Goal: Transaction & Acquisition: Purchase product/service

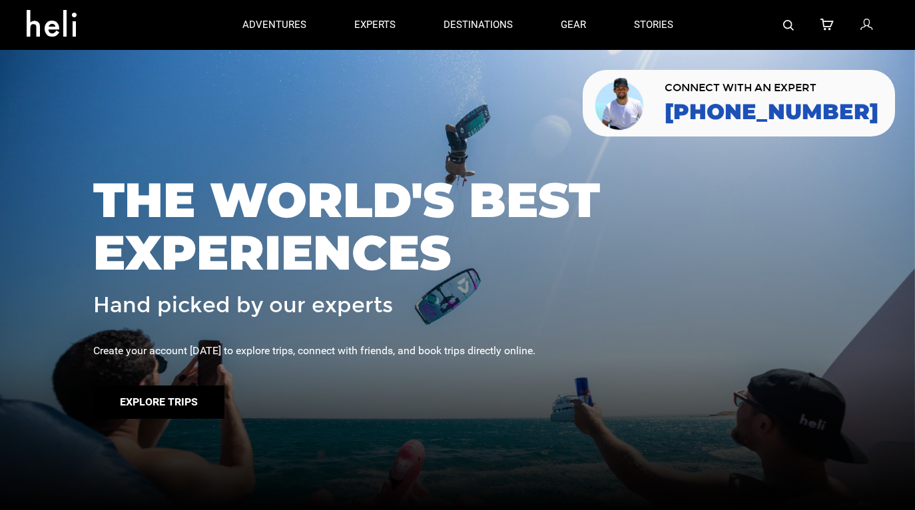
click at [192, 392] on button "Explore Trips" at bounding box center [158, 402] width 131 height 33
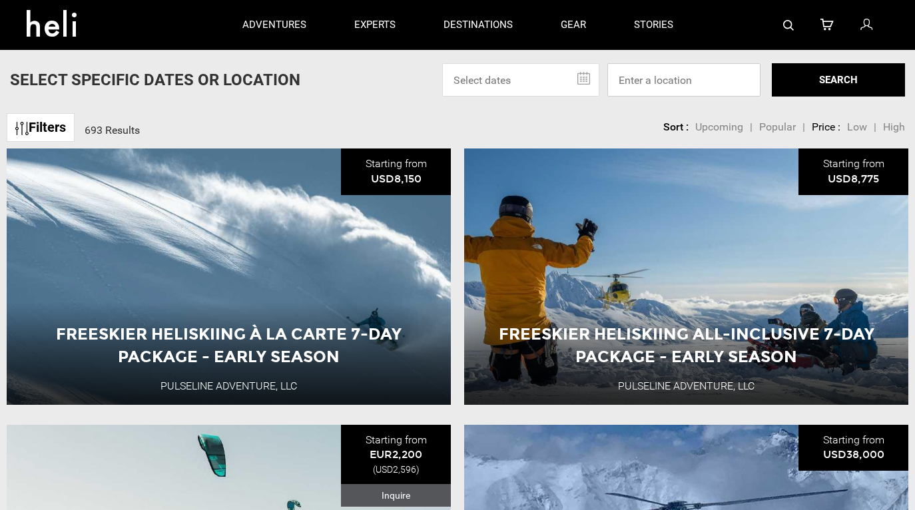
click at [657, 84] on input at bounding box center [683, 79] width 153 height 33
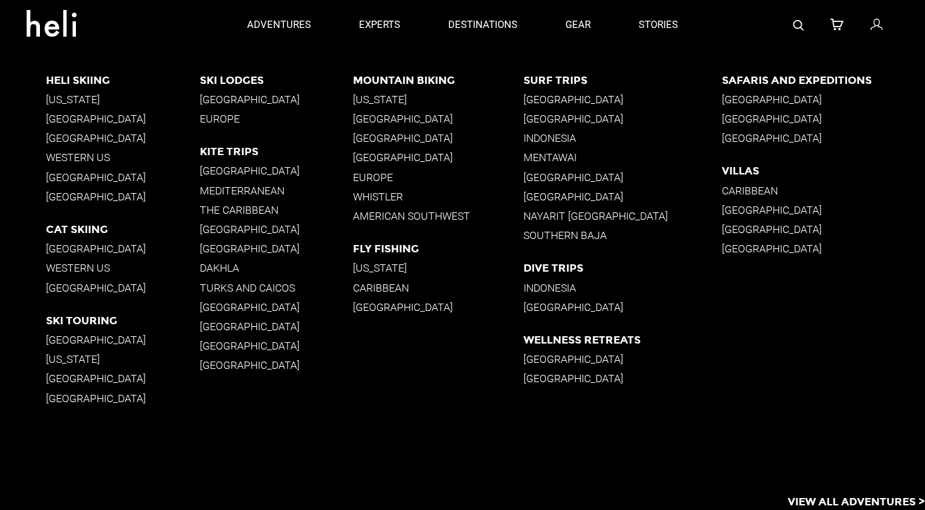
click at [548, 98] on p "[GEOGRAPHIC_DATA]" at bounding box center [622, 99] width 198 height 13
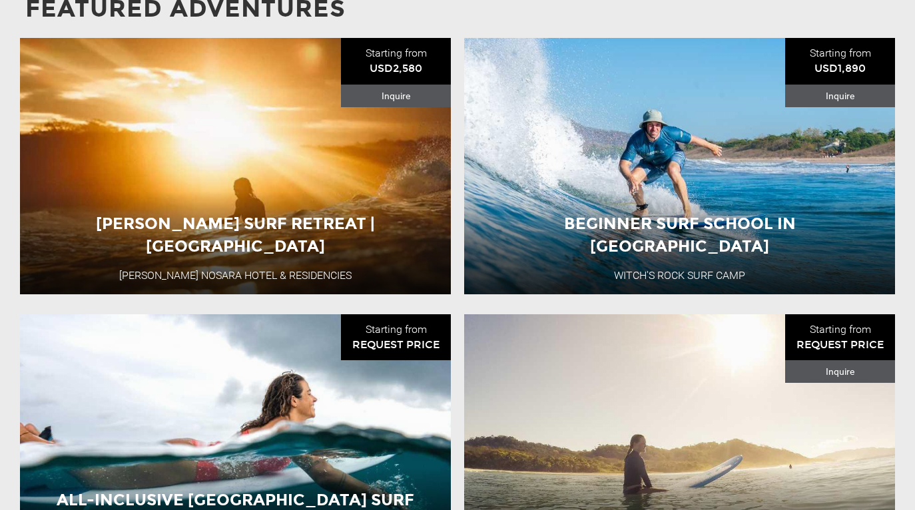
scroll to position [1096, 0]
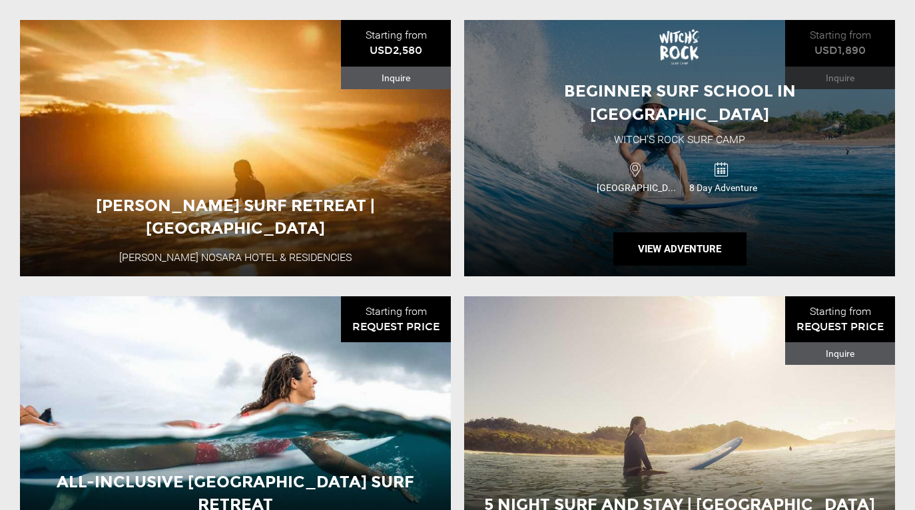
click at [722, 159] on icon at bounding box center [721, 169] width 15 height 21
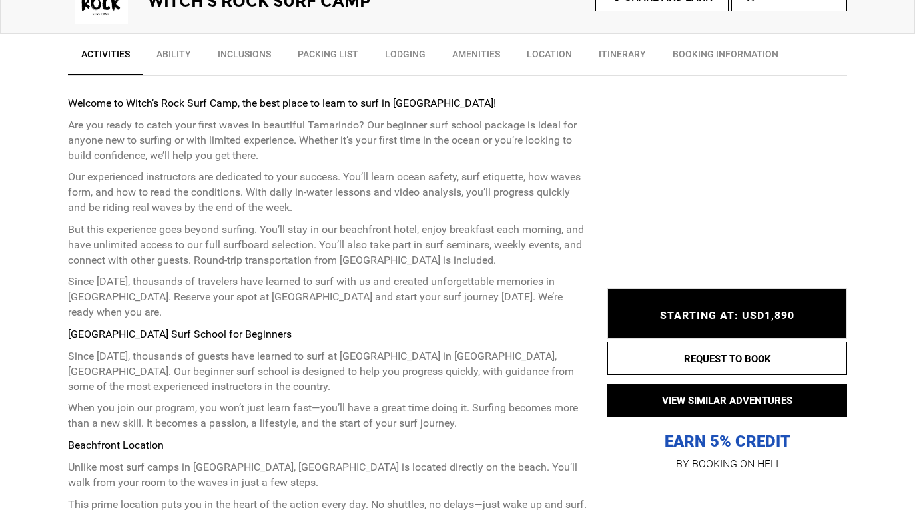
scroll to position [497, 0]
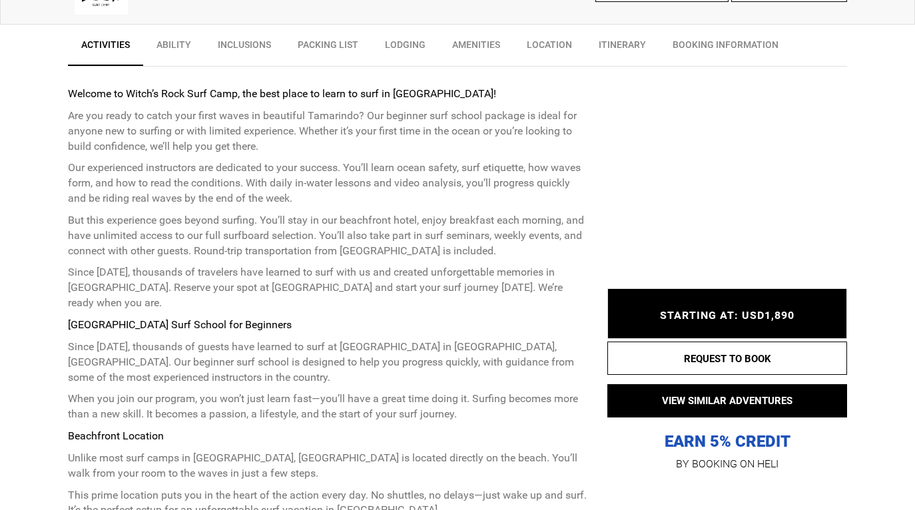
click at [767, 320] on span "STARTING AT: USD1,890" at bounding box center [727, 315] width 135 height 13
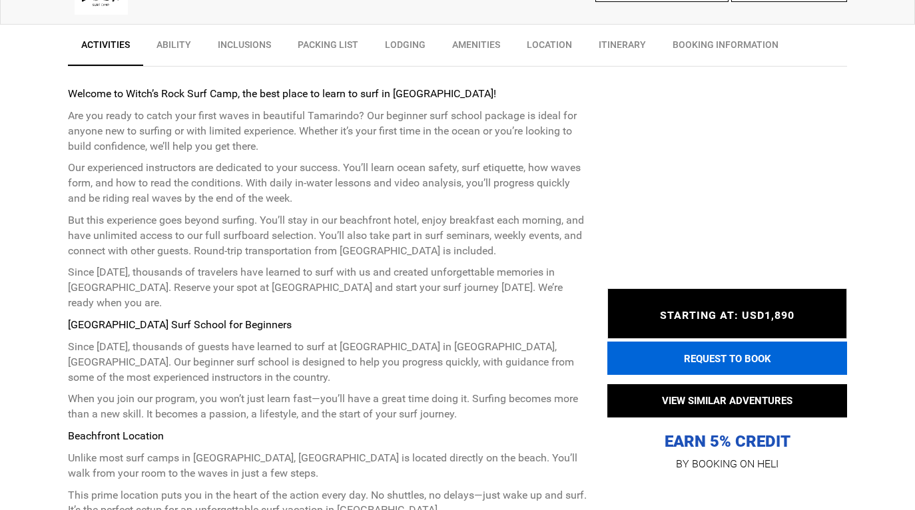
click at [755, 363] on button "REQUEST TO BOOK" at bounding box center [727, 358] width 240 height 33
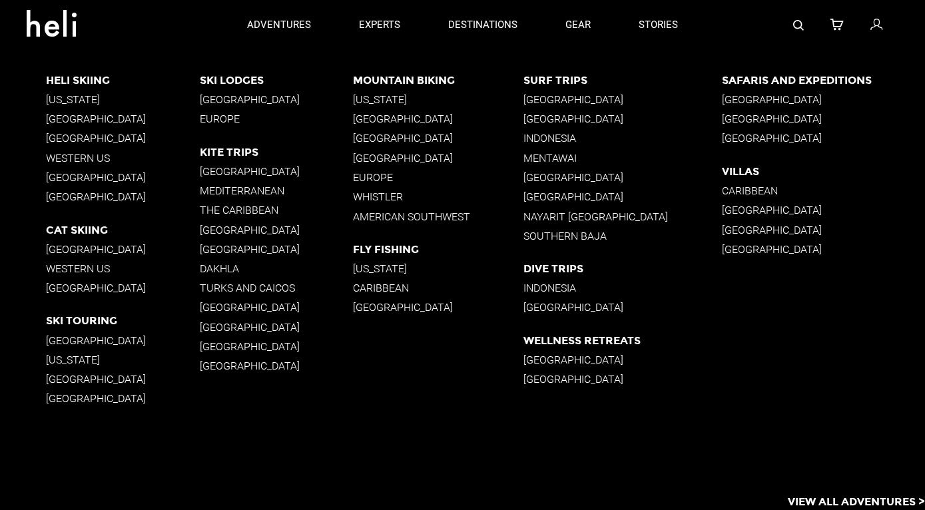
click at [255, 98] on p "[GEOGRAPHIC_DATA]" at bounding box center [276, 99] width 153 height 13
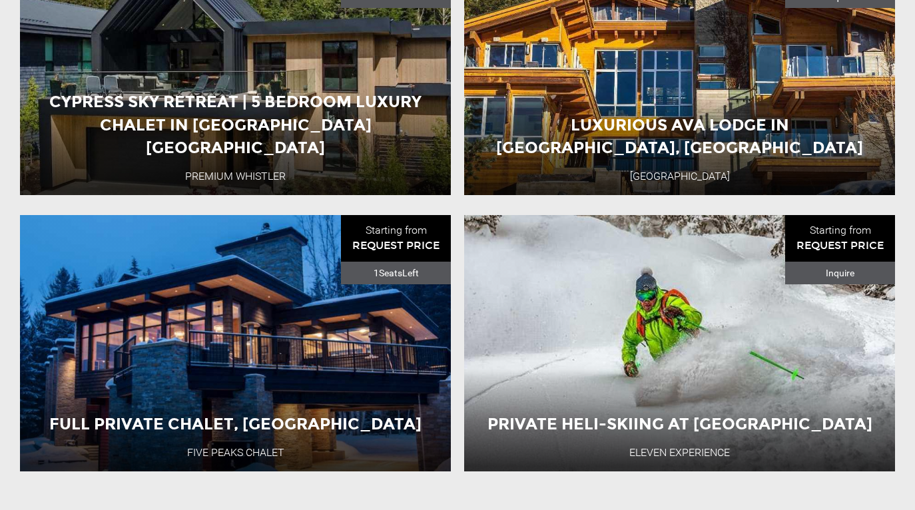
scroll to position [1185, 0]
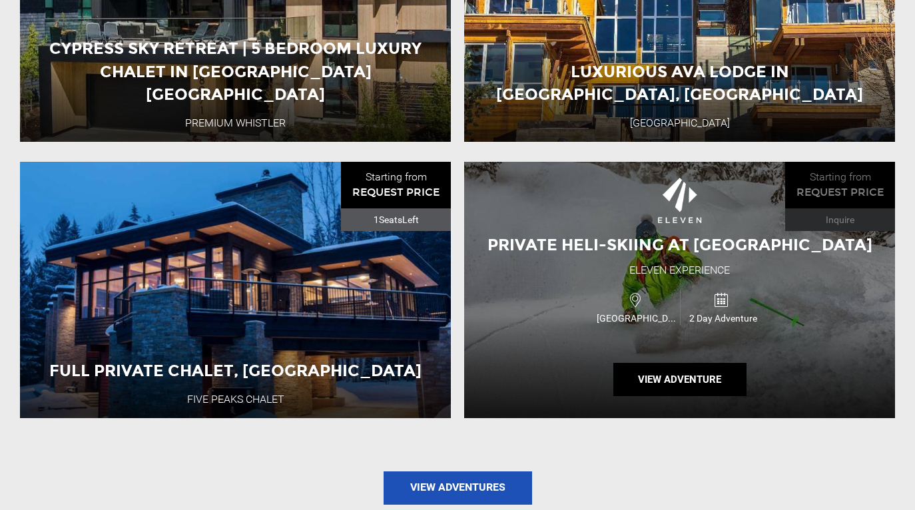
click at [717, 243] on span "Private Heli-Skiing at [GEOGRAPHIC_DATA]" at bounding box center [679, 244] width 385 height 19
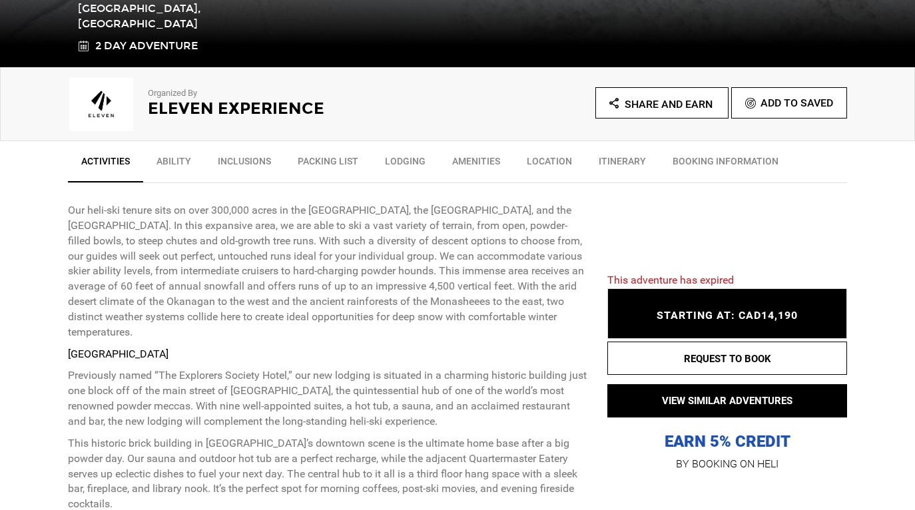
scroll to position [388, 0]
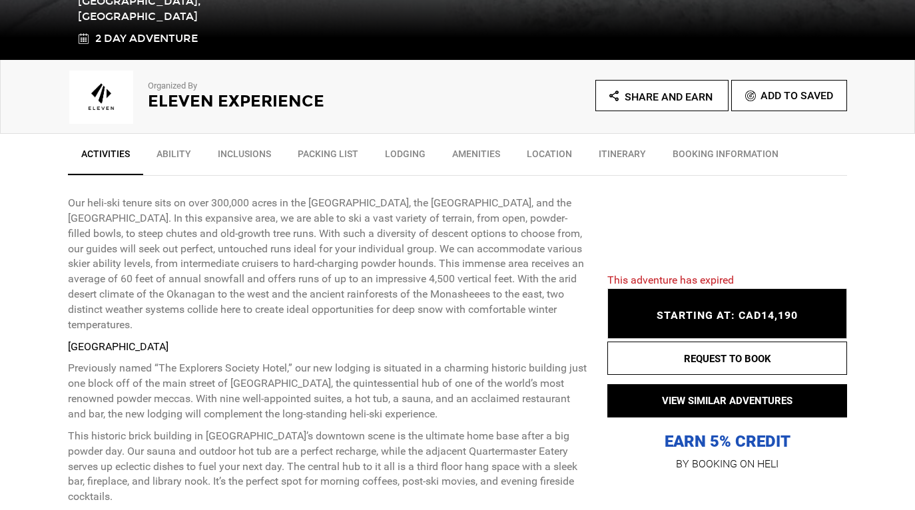
click at [756, 314] on span "STARTING AT: CAD14,190" at bounding box center [727, 315] width 141 height 13
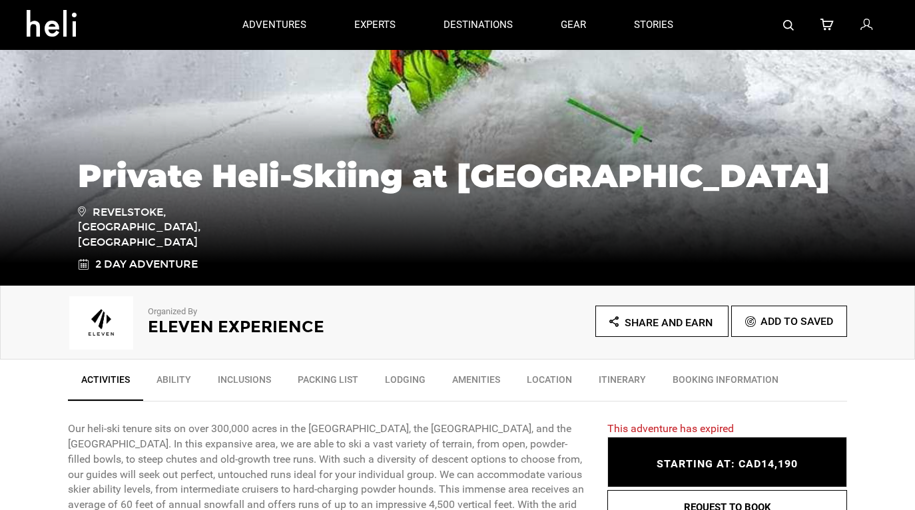
scroll to position [0, 0]
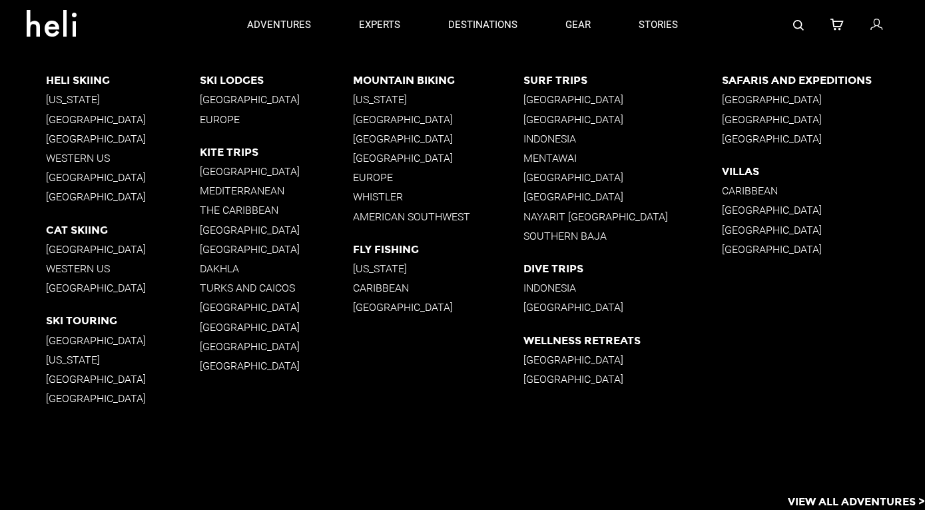
click at [229, 94] on p "[GEOGRAPHIC_DATA]" at bounding box center [276, 99] width 153 height 13
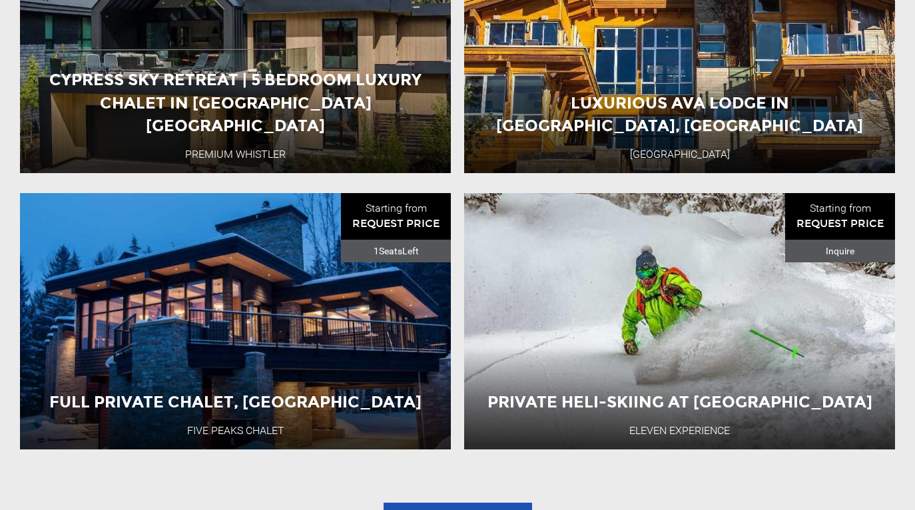
scroll to position [1158, 0]
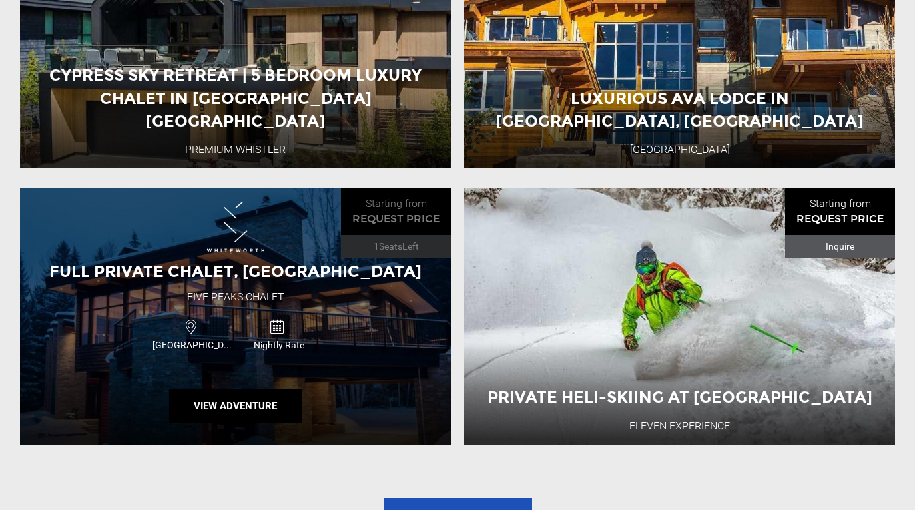
click at [240, 307] on div "Full Private Chalet, Revelstoke Five Peaks Chalet [GEOGRAPHIC_DATA] Nightly Rat…" at bounding box center [235, 316] width 431 height 256
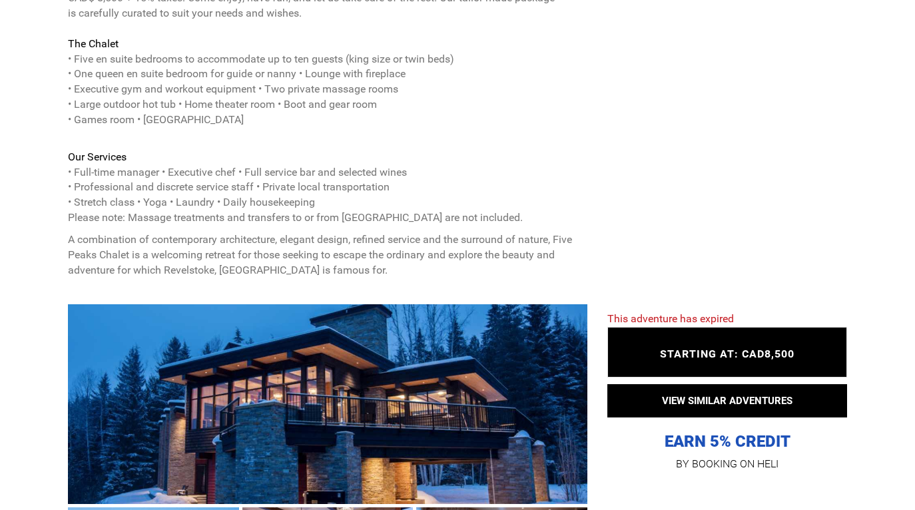
scroll to position [719, 0]
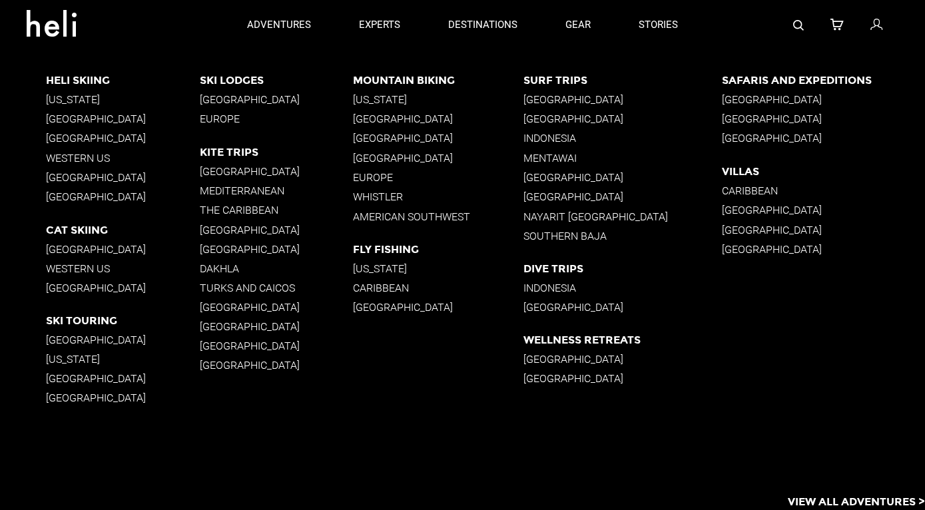
click at [73, 119] on p "[GEOGRAPHIC_DATA]" at bounding box center [122, 119] width 153 height 13
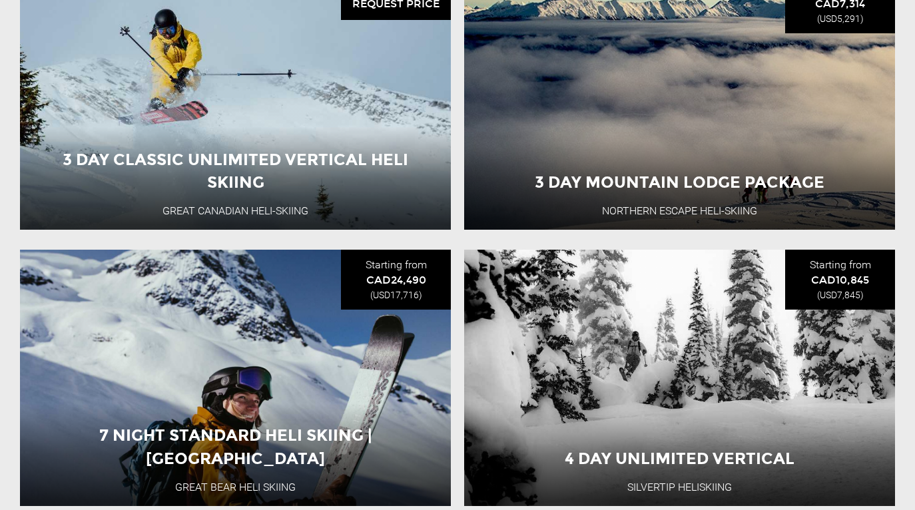
scroll to position [1239, 0]
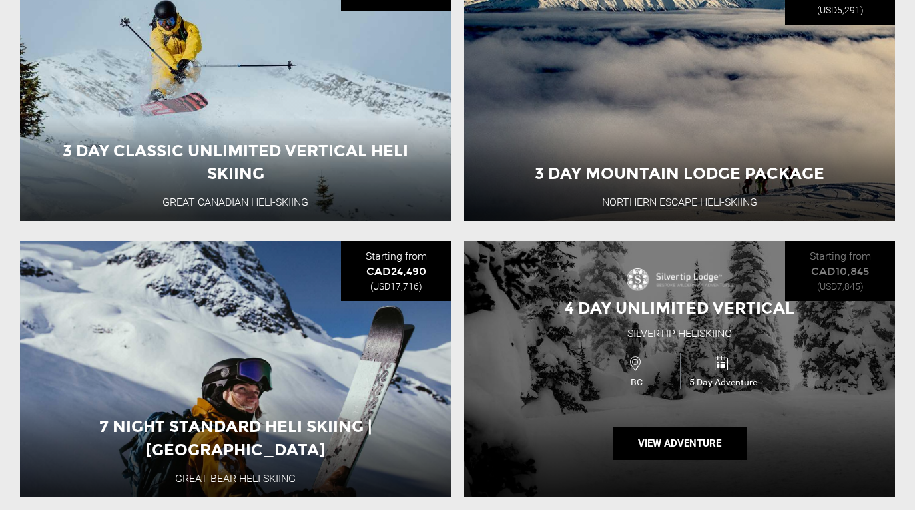
click at [792, 320] on div "4 Day Unlimited Vertical Silvertip Heliskiing BC 5 Day Adventure View Adventure" at bounding box center [679, 369] width 431 height 256
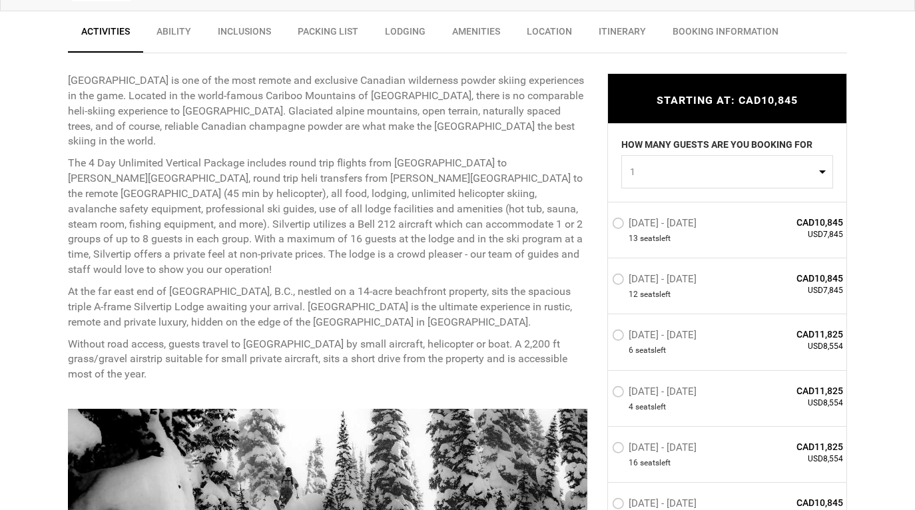
scroll to position [519, 0]
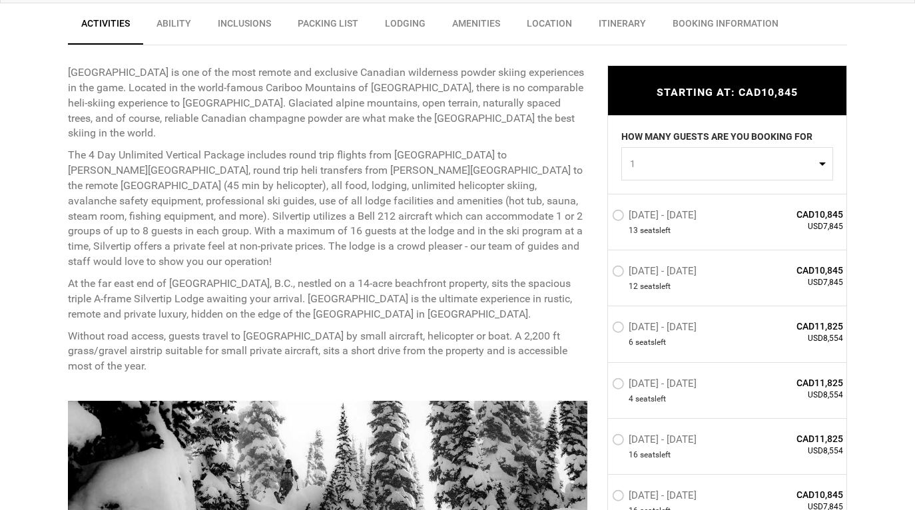
click at [617, 216] on label "[DATE] - [DATE]" at bounding box center [656, 217] width 88 height 16
click at [603, 216] on input "[DATE] - [DATE]" at bounding box center [603, 220] width 0 height 29
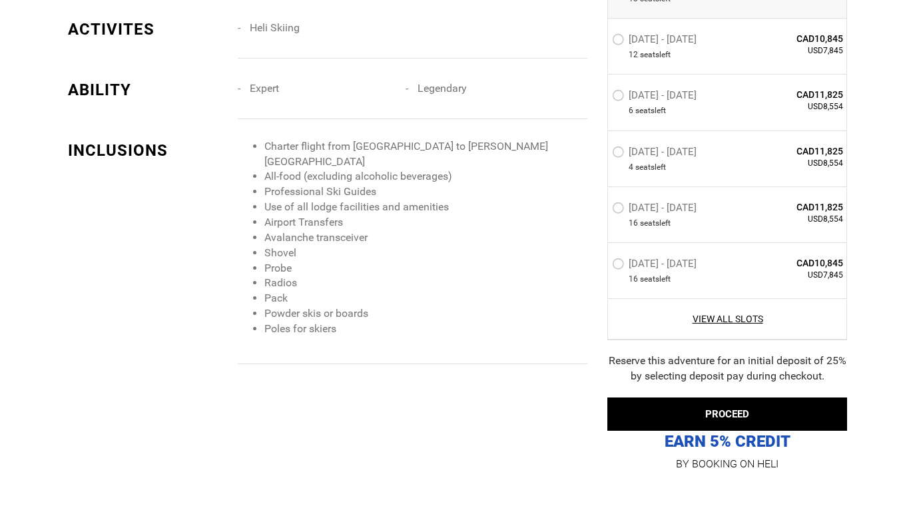
scroll to position [1281, 0]
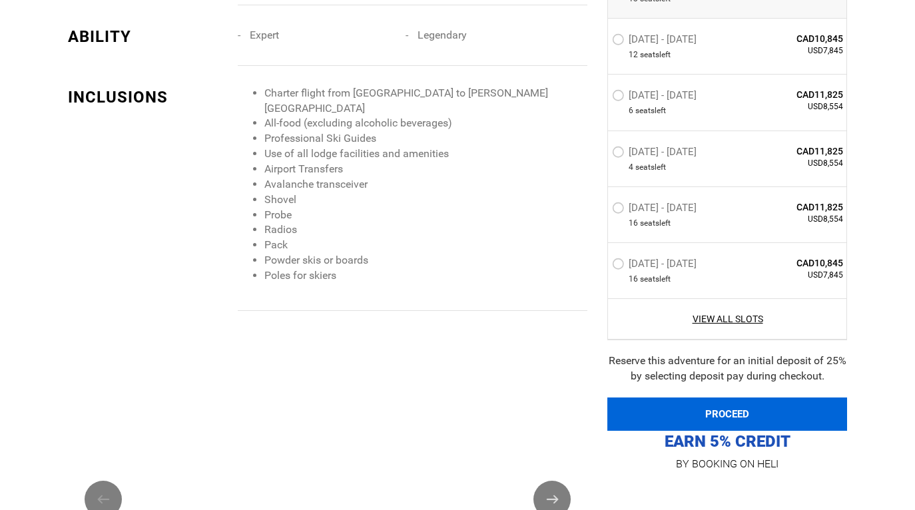
click at [746, 413] on button "PROCEED" at bounding box center [727, 414] width 240 height 33
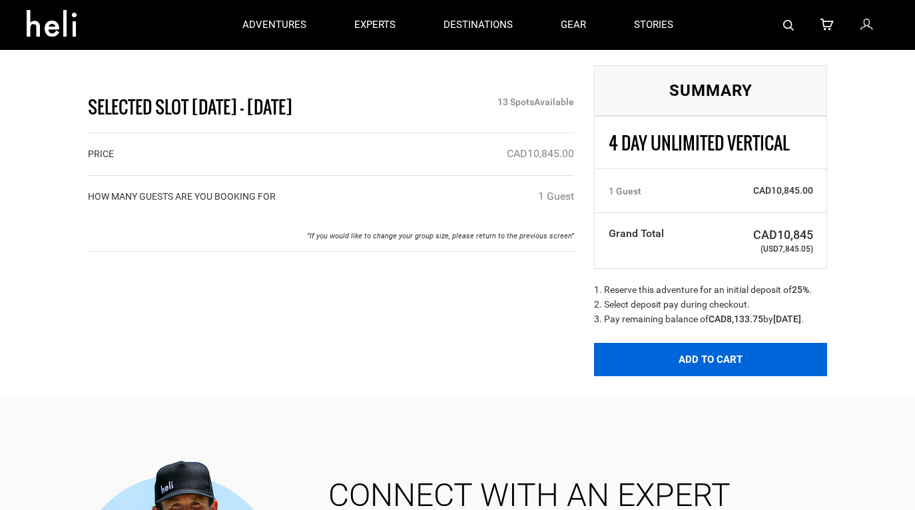
click at [739, 371] on button "Add to Cart" at bounding box center [710, 359] width 233 height 33
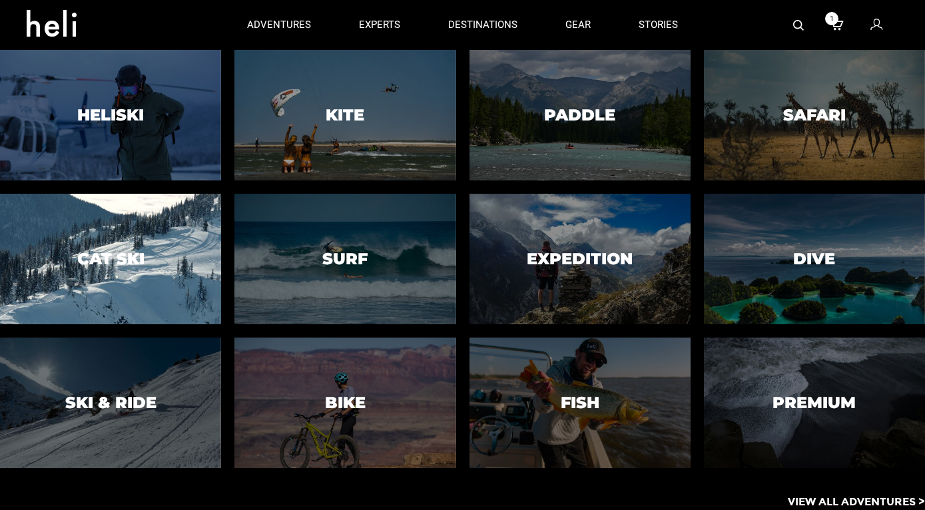
click at [172, 246] on div at bounding box center [111, 258] width 226 height 133
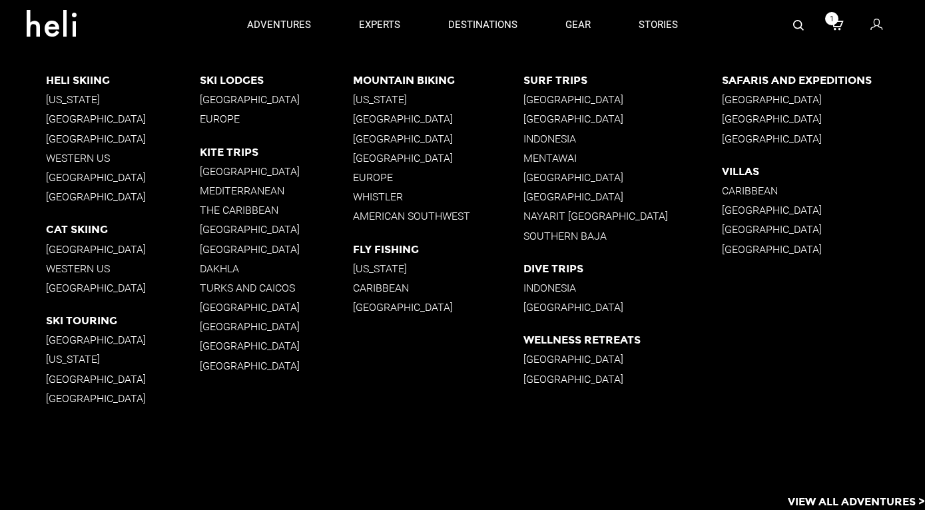
click at [61, 336] on p "[GEOGRAPHIC_DATA]" at bounding box center [122, 340] width 153 height 13
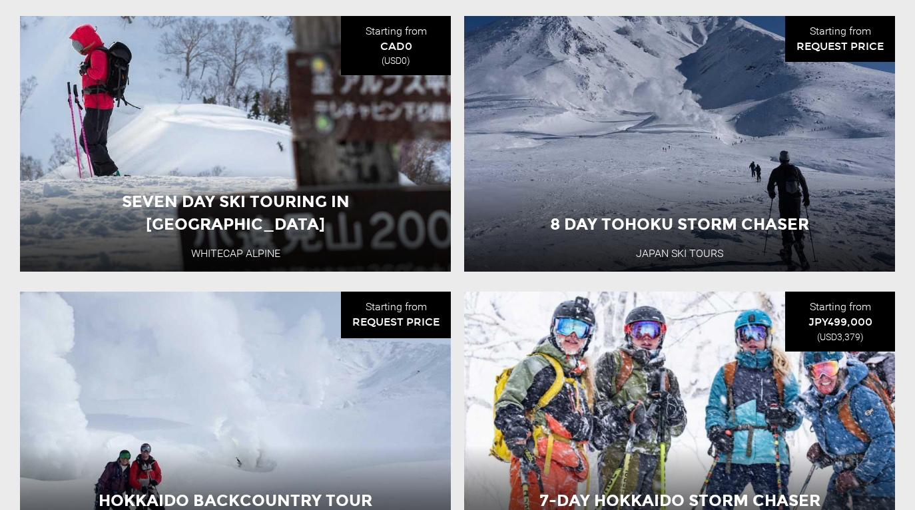
scroll to position [1495, 0]
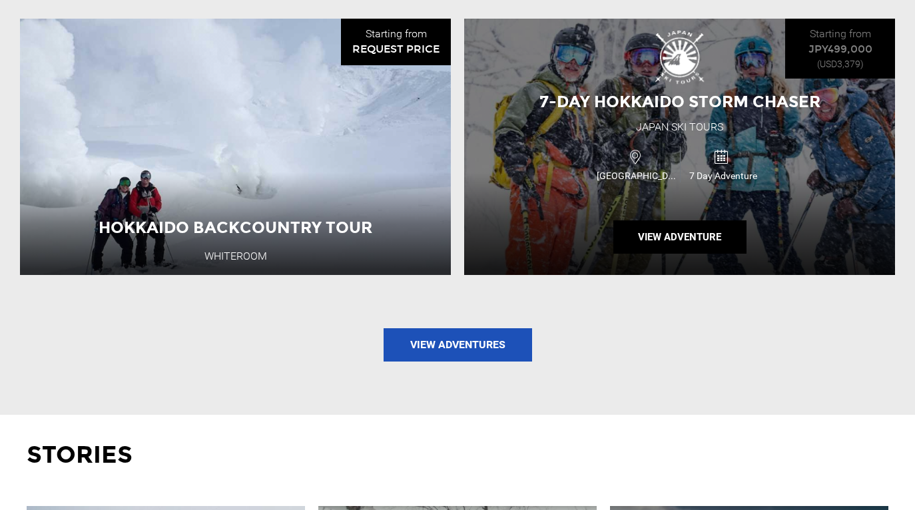
click at [721, 166] on div "7-Day Hokkaido Storm Chaser [GEOGRAPHIC_DATA] Ski Tours [GEOGRAPHIC_DATA] 7 Day…" at bounding box center [679, 147] width 431 height 256
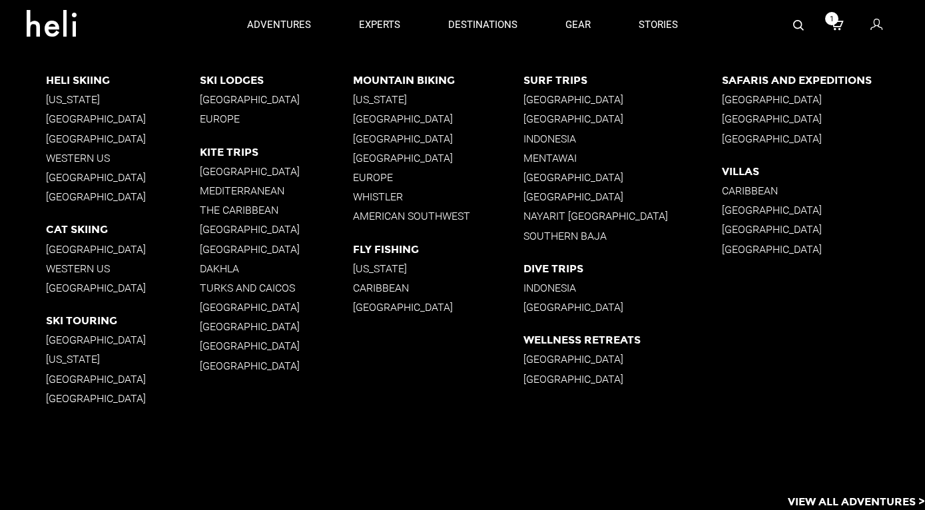
click at [92, 157] on p "Western US" at bounding box center [122, 158] width 153 height 13
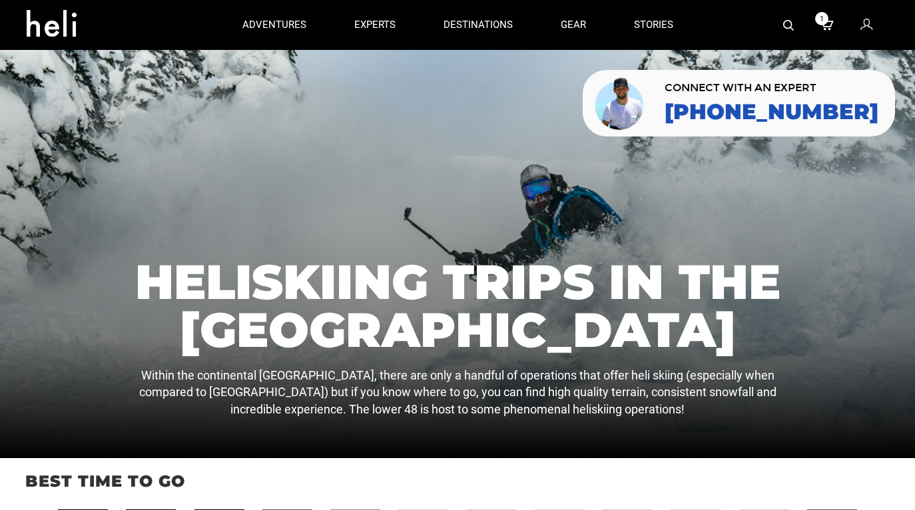
click at [427, 146] on div at bounding box center [457, 254] width 915 height 408
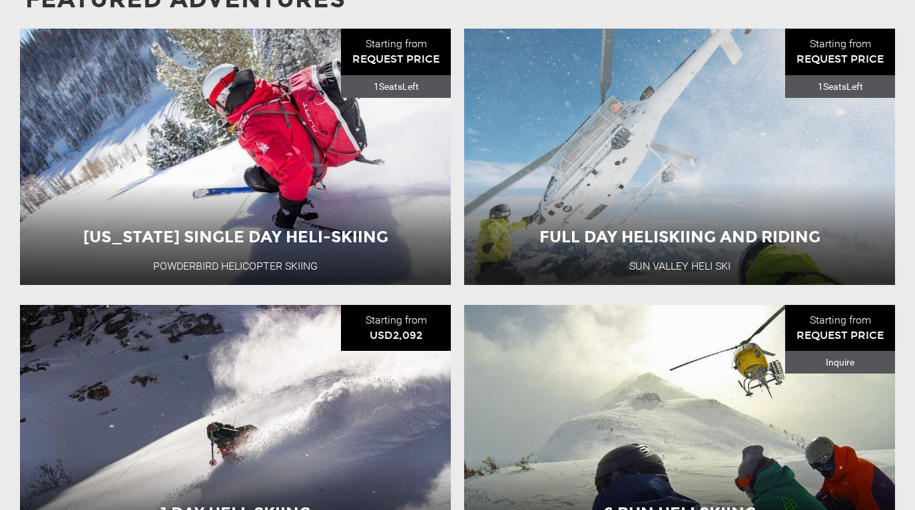
scroll to position [1299, 0]
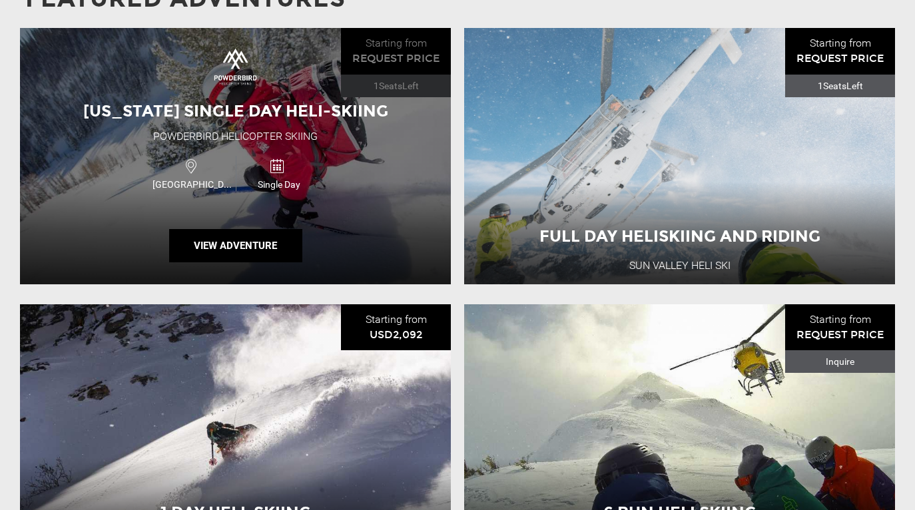
click at [278, 101] on span "[US_STATE] Single Day Heli-Skiing" at bounding box center [235, 110] width 305 height 19
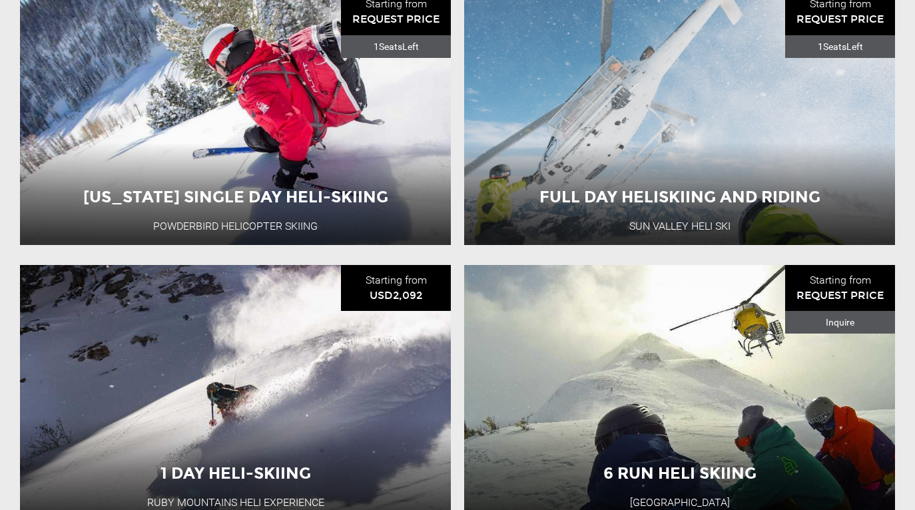
scroll to position [1340, 0]
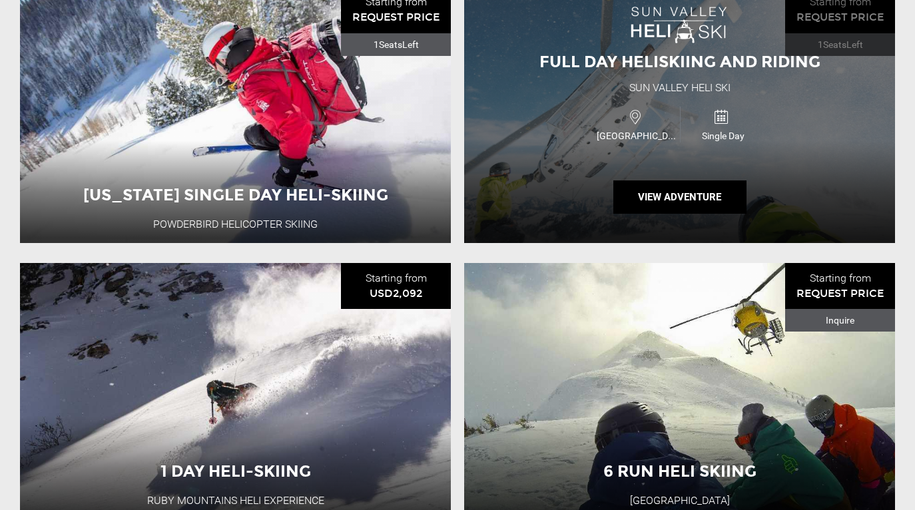
click at [724, 52] on span "Full Day Heliskiing and Riding" at bounding box center [679, 61] width 281 height 19
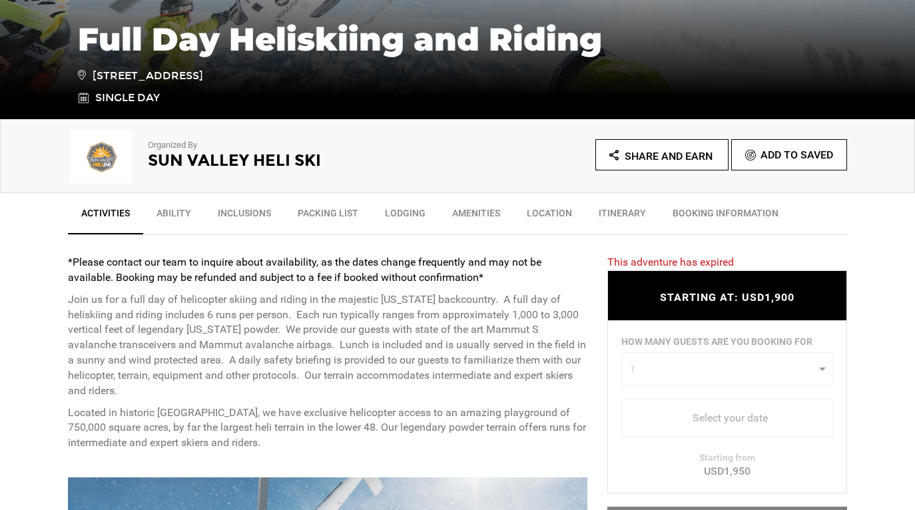
scroll to position [330, 0]
